Goal: Information Seeking & Learning: Learn about a topic

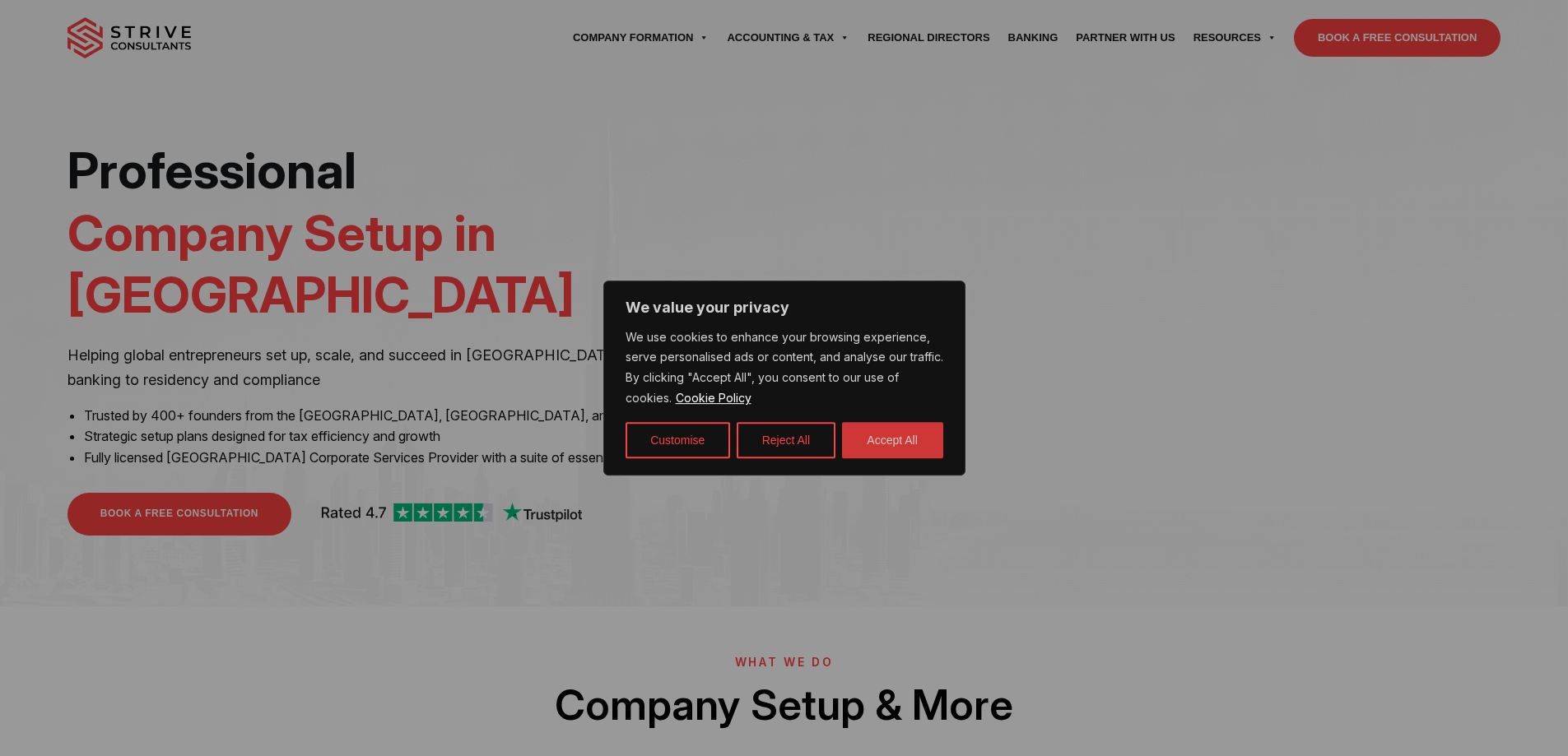
click at [881, 438] on button "Accept All" at bounding box center [893, 439] width 101 height 36
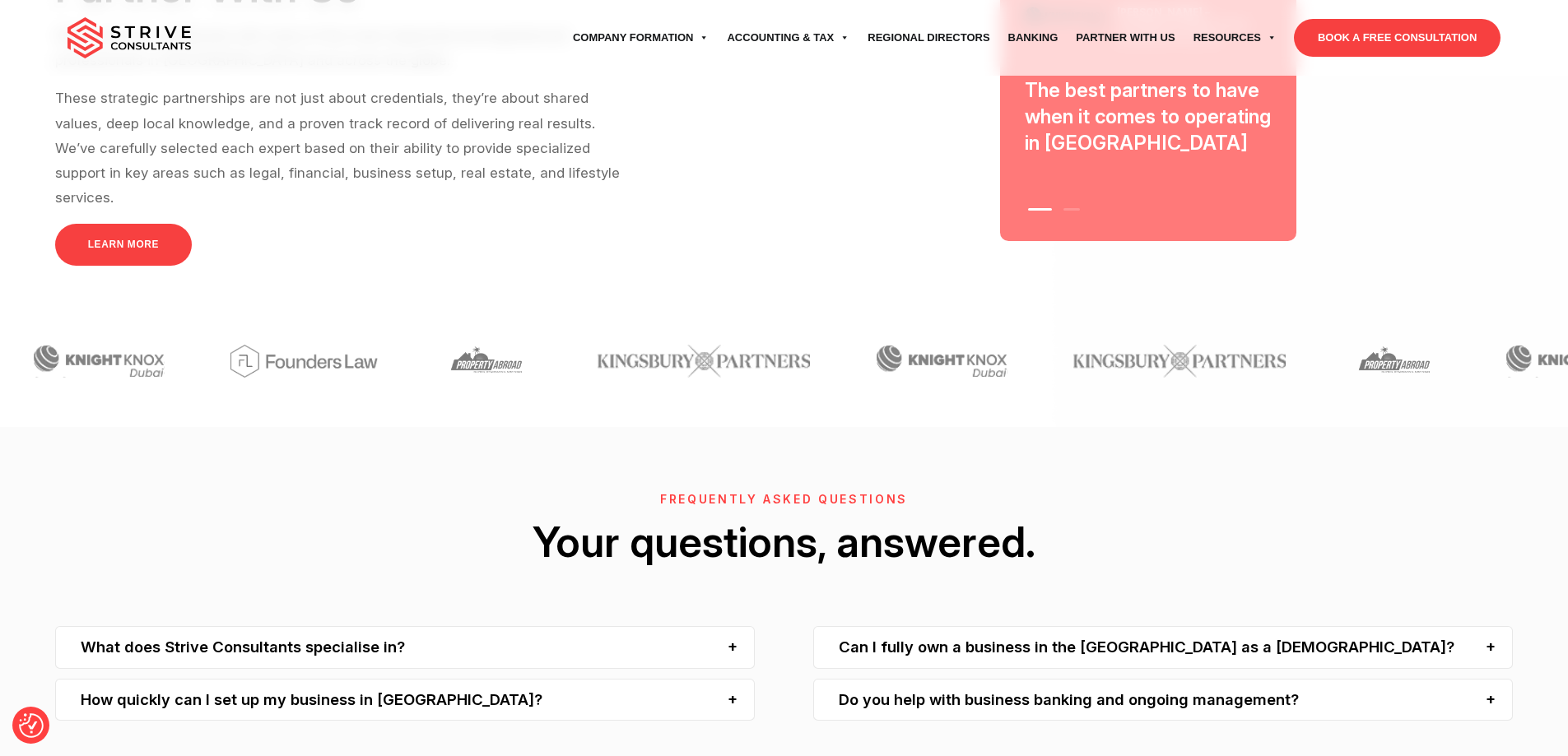
scroll to position [5283, 0]
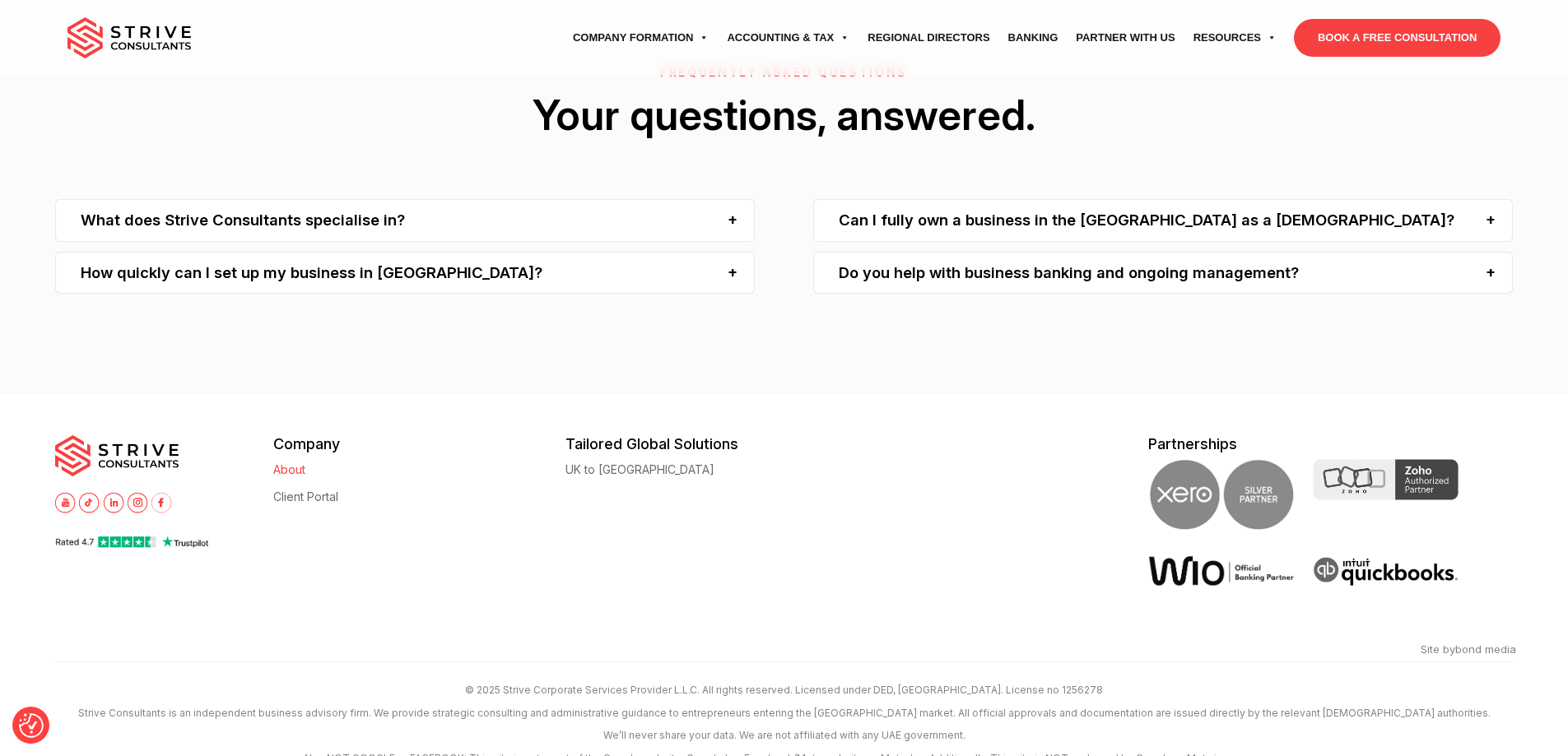
click at [290, 463] on link "About" at bounding box center [289, 469] width 32 height 12
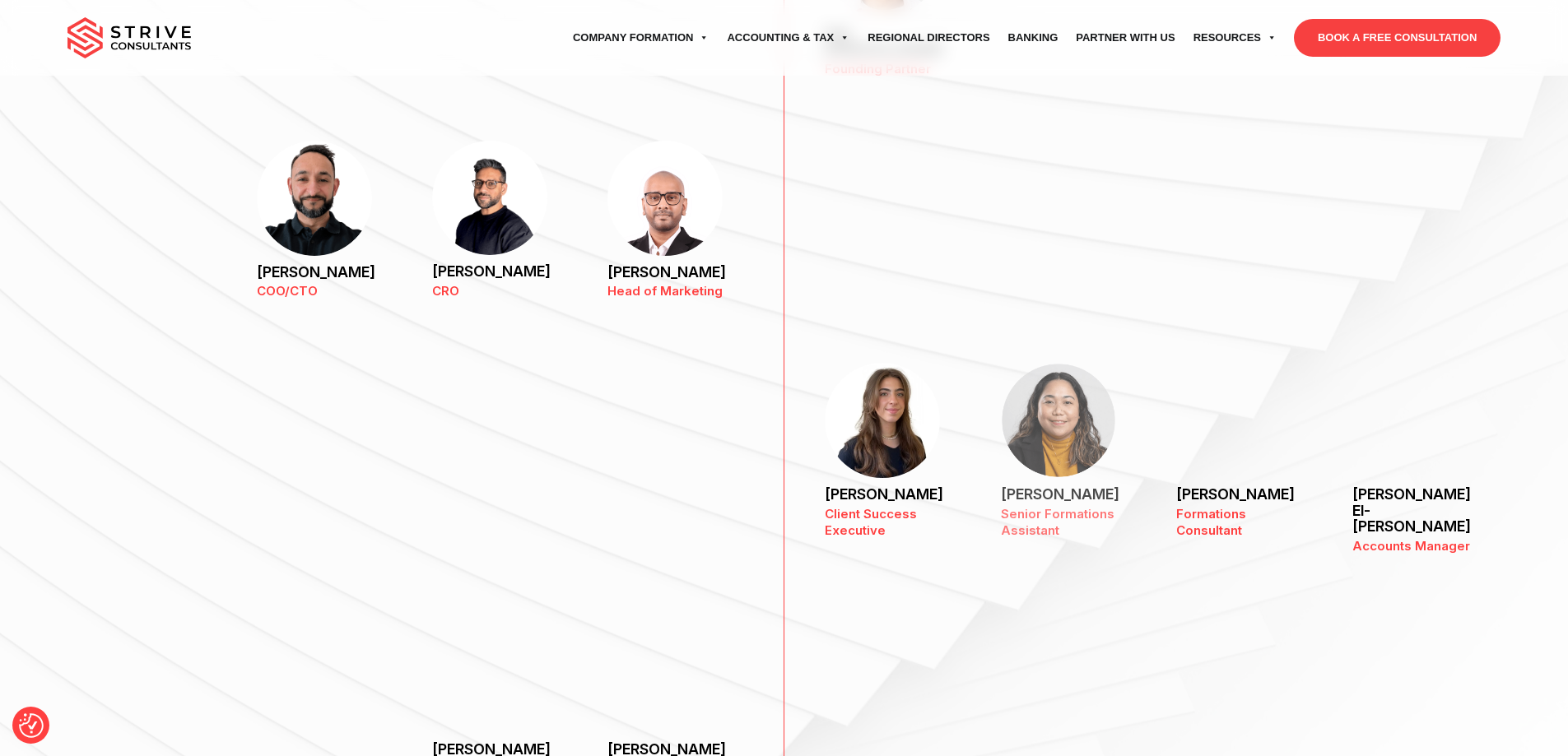
scroll to position [1563, 0]
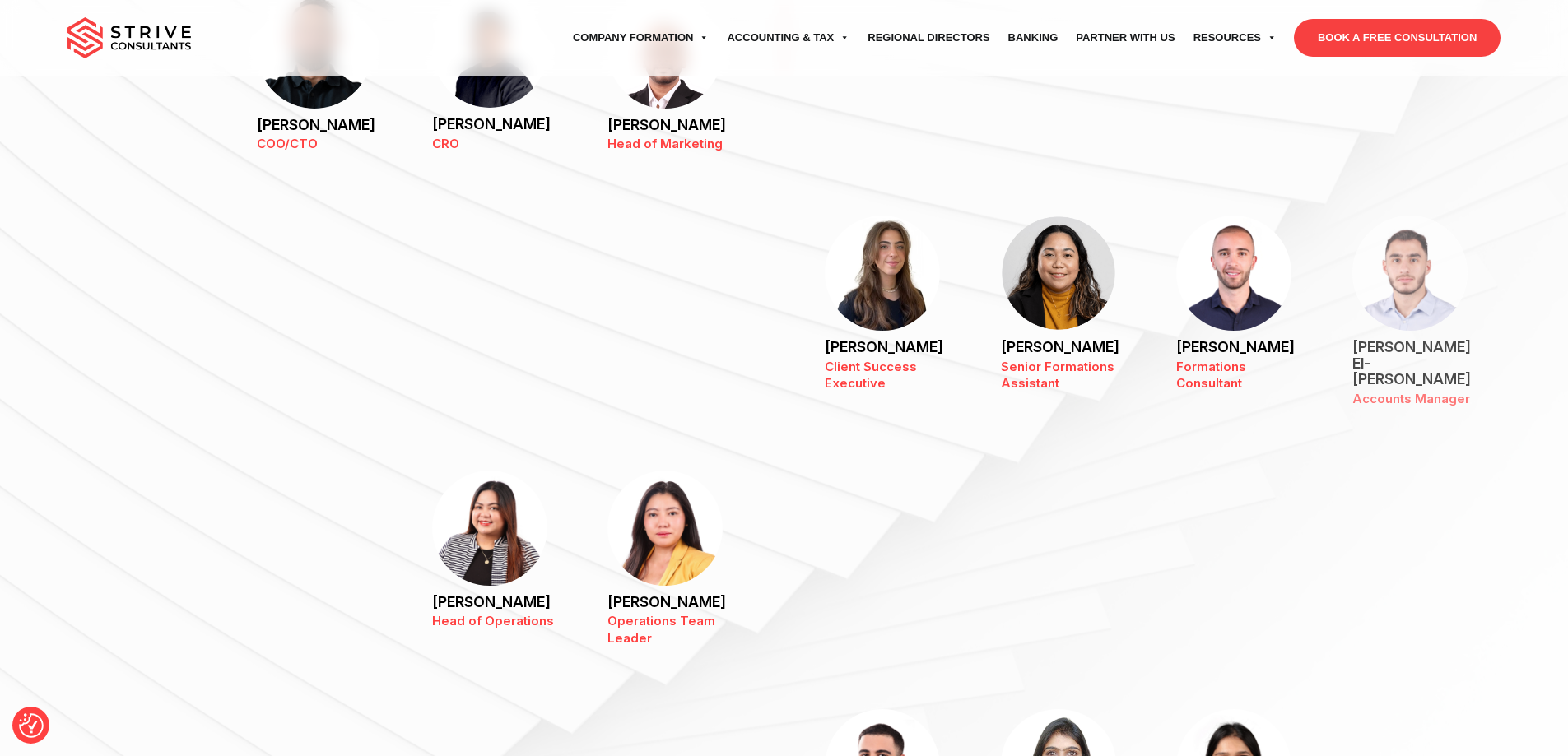
click at [1435, 339] on p "[PERSON_NAME] El-[PERSON_NAME]" at bounding box center [1419, 363] width 135 height 49
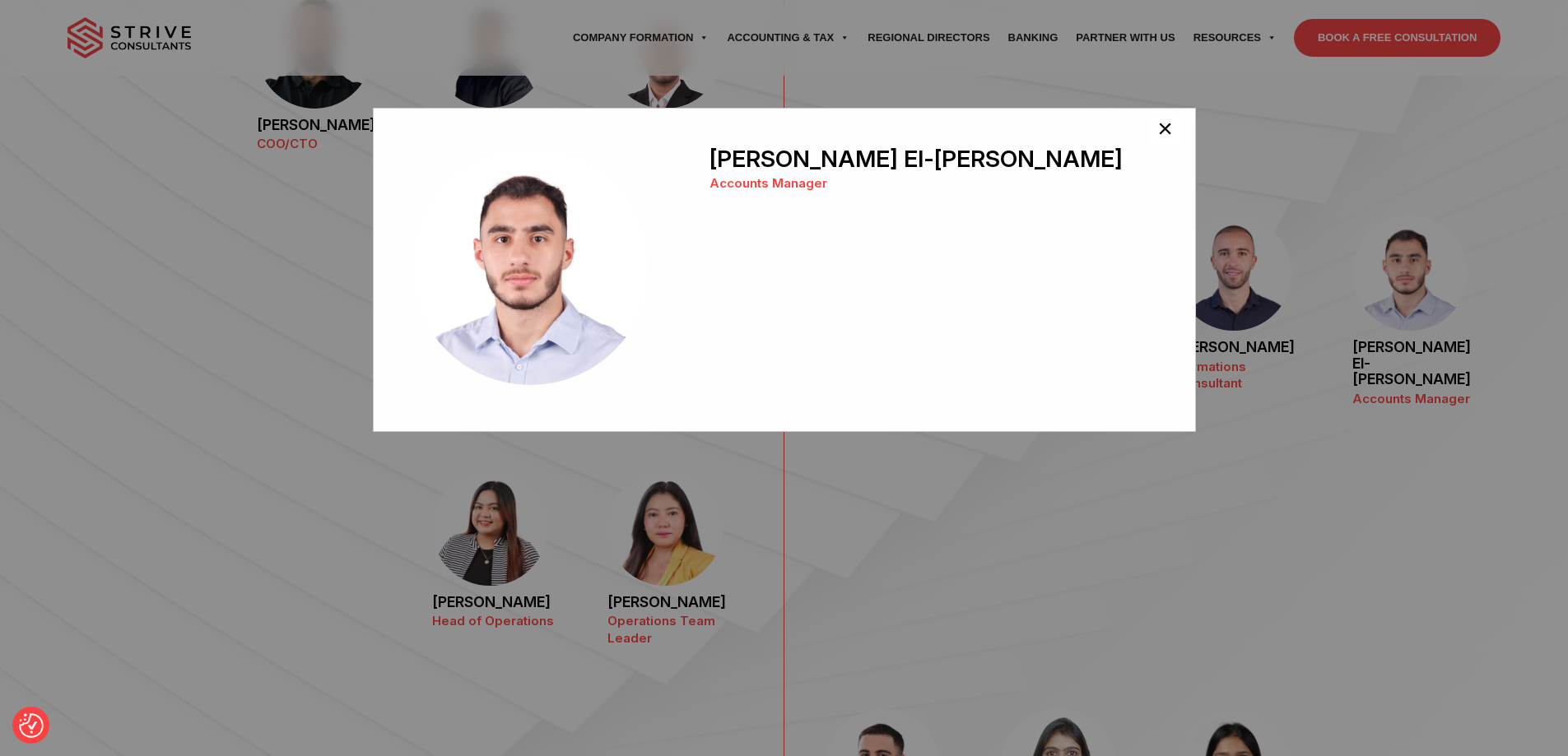
click at [1157, 122] on span "×" at bounding box center [1164, 132] width 16 height 33
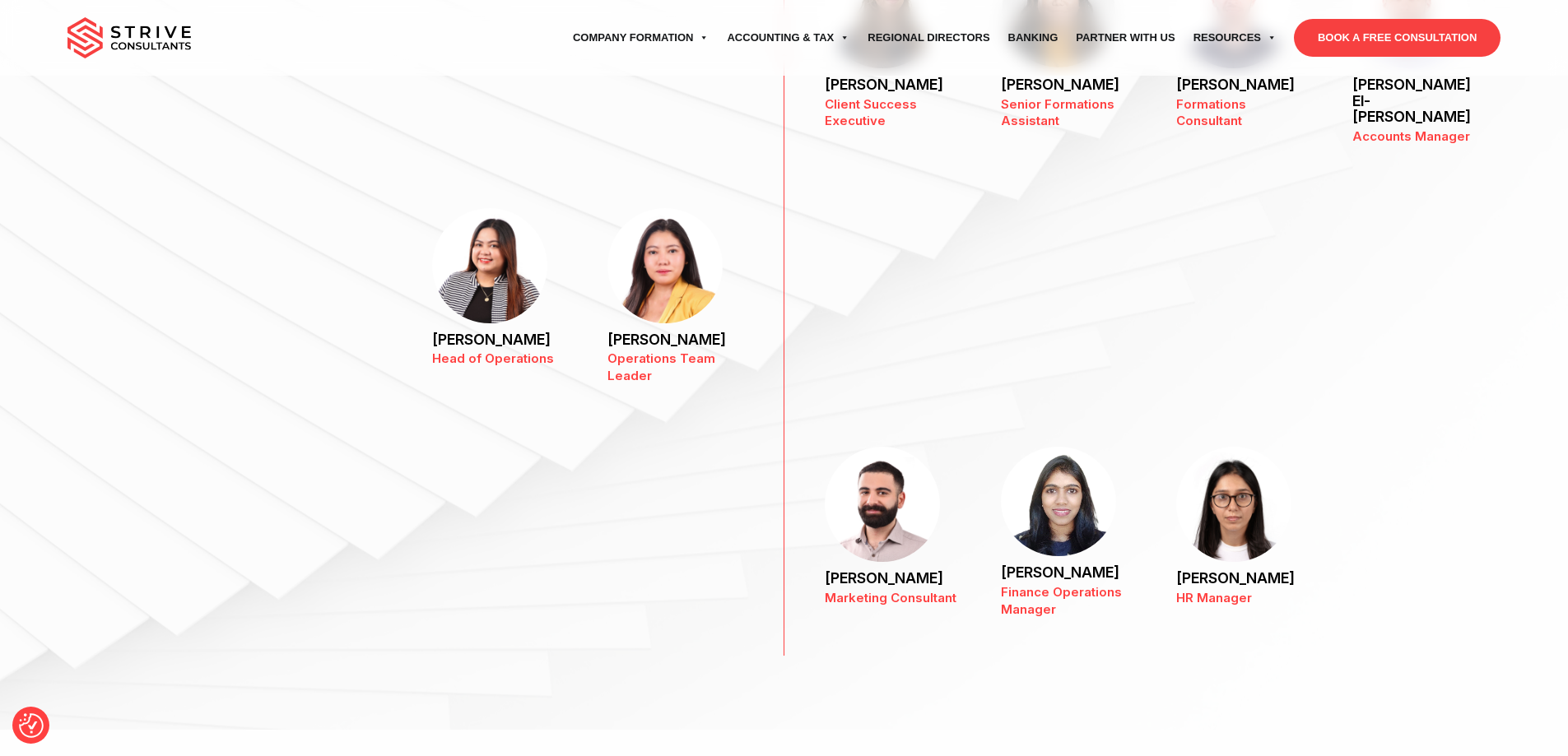
scroll to position [1975, 0]
